Goal: Task Accomplishment & Management: Use online tool/utility

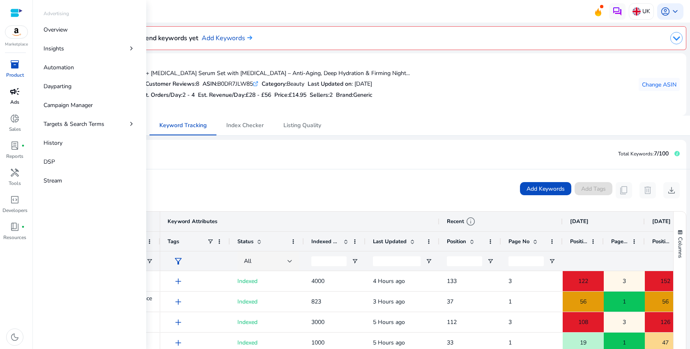
click at [20, 91] on div "campaign" at bounding box center [14, 91] width 23 height 13
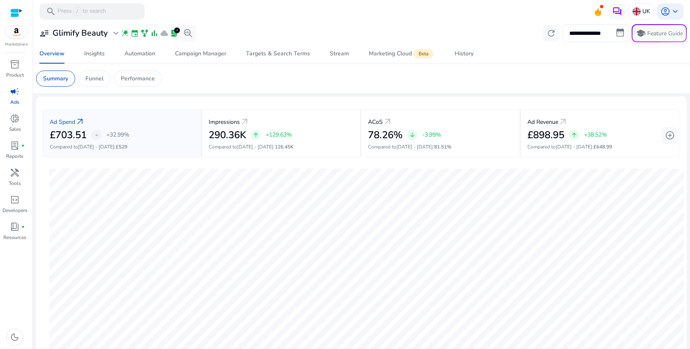
click at [613, 32] on input "**********" at bounding box center [595, 33] width 66 height 18
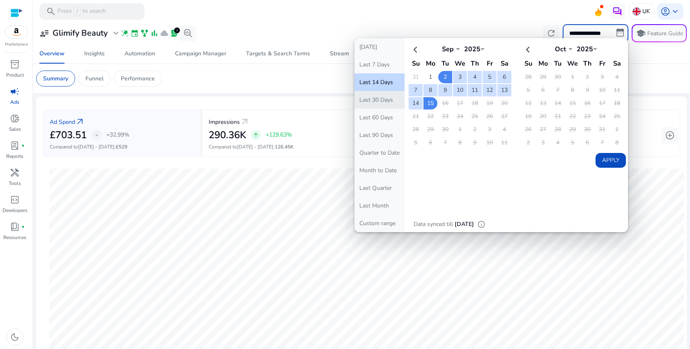
click at [389, 95] on button "Last 30 Days" at bounding box center [379, 100] width 50 height 18
type input "**********"
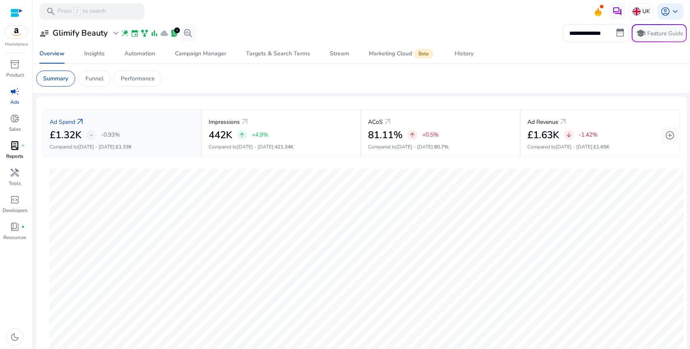
click at [14, 147] on span "lab_profile" at bounding box center [15, 146] width 10 height 10
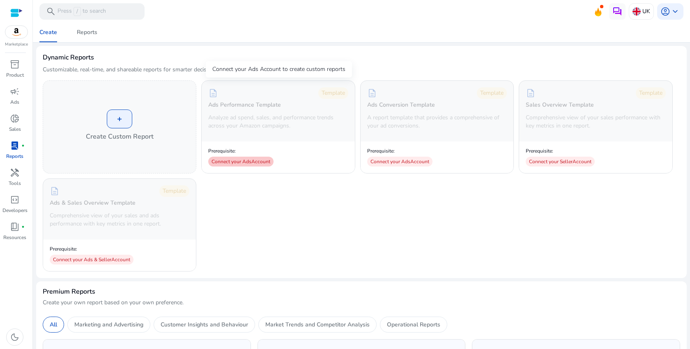
click at [259, 165] on div "Connect your Ads Account" at bounding box center [240, 162] width 65 height 10
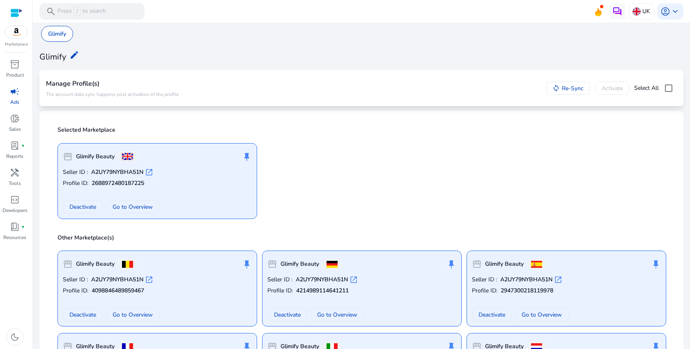
click at [198, 161] on div "storefront Glimify Beauty push_pin" at bounding box center [157, 157] width 189 height 16
click at [25, 156] on link "lab_profile fiber_manual_record Reports" at bounding box center [15, 152] width 30 height 27
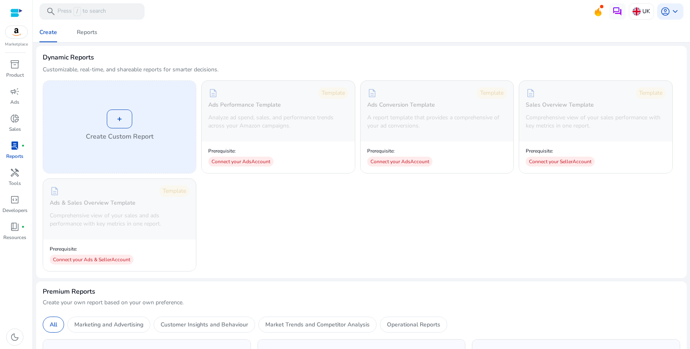
click at [141, 139] on h4 "Create Custom Report" at bounding box center [120, 137] width 68 height 10
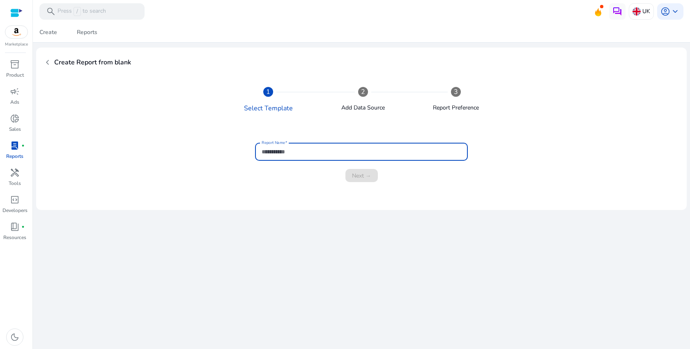
click at [314, 151] on input "Report Name" at bounding box center [361, 151] width 200 height 9
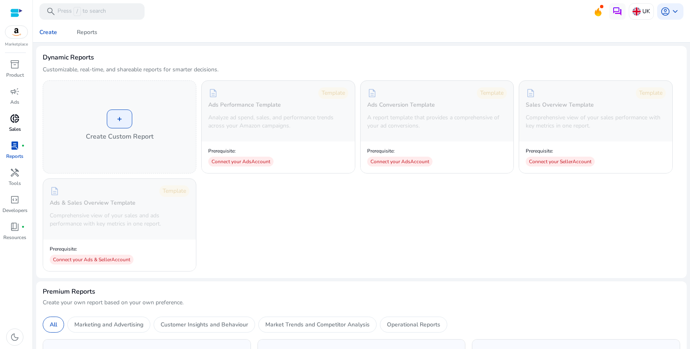
click at [18, 129] on p "Sales" at bounding box center [15, 129] width 12 height 7
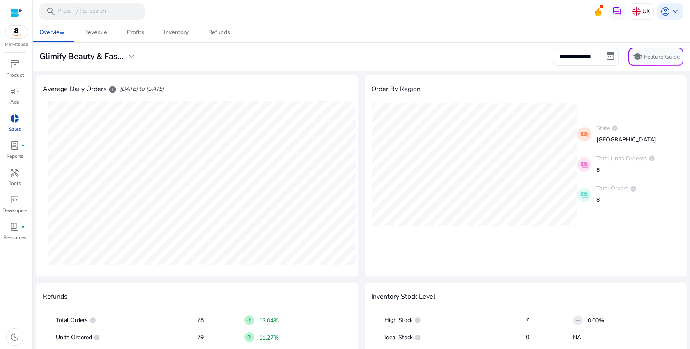
scroll to position [346, 0]
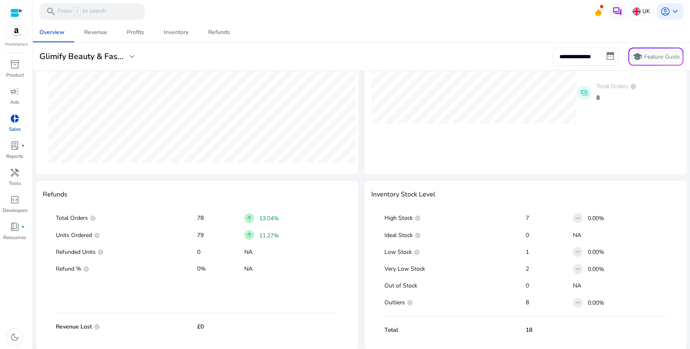
click at [248, 218] on span "arrow_upward" at bounding box center [249, 218] width 7 height 7
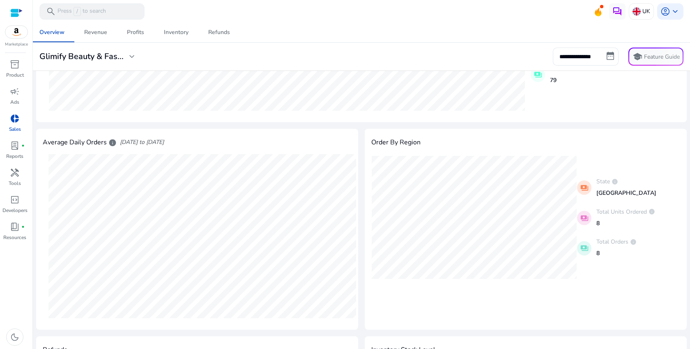
scroll to position [0, 0]
